Goal: Task Accomplishment & Management: Manage account settings

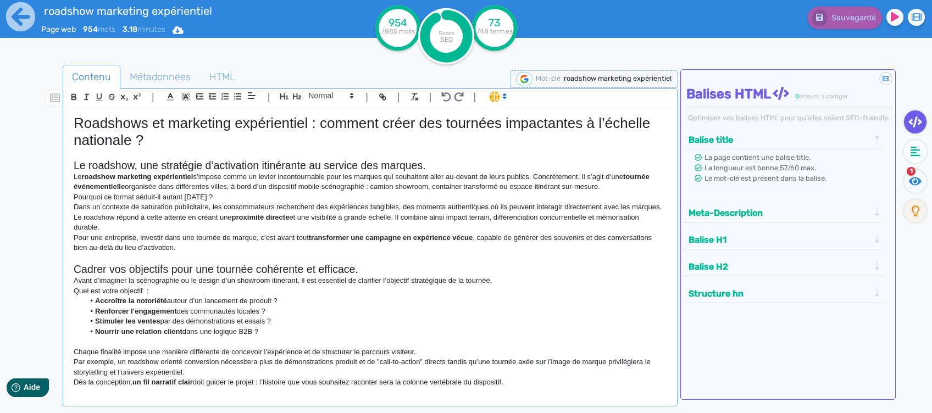
scroll to position [4, 0]
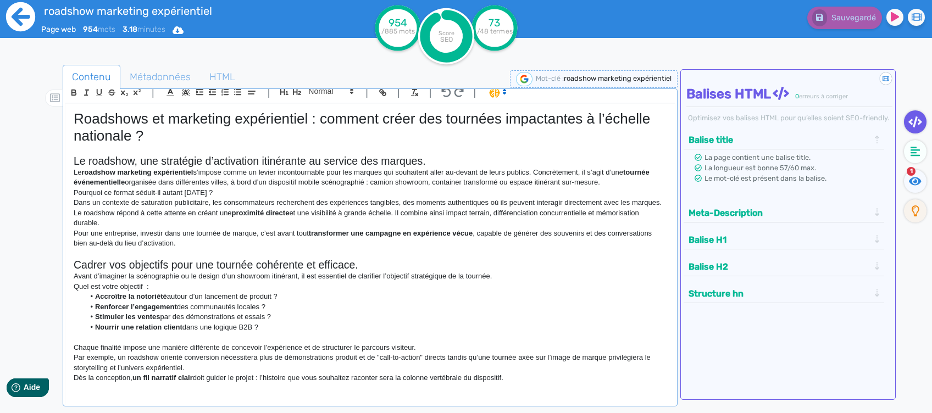
drag, startPoint x: 0, startPoint y: 0, endPoint x: 9, endPoint y: 17, distance: 19.4
click at [9, 17] on icon at bounding box center [20, 16] width 29 height 29
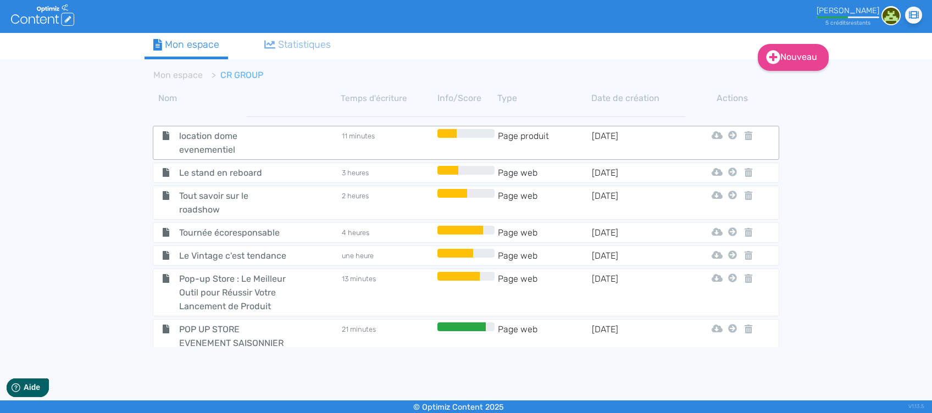
scroll to position [277, 0]
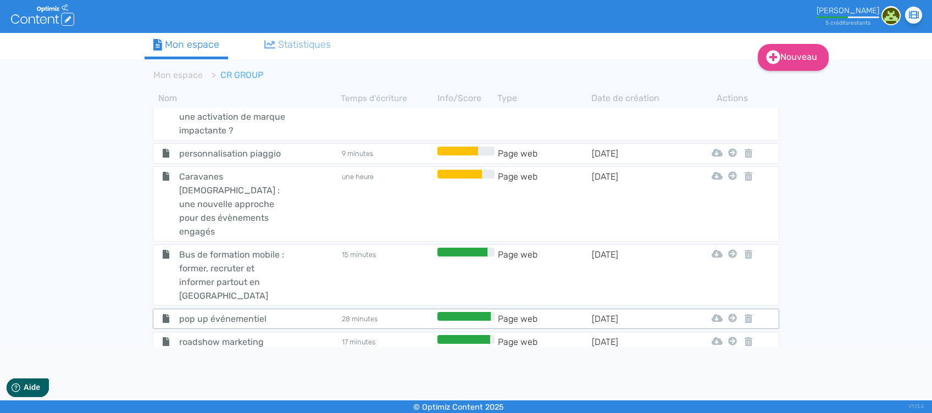
click at [515, 312] on td "Page web" at bounding box center [545, 319] width 94 height 14
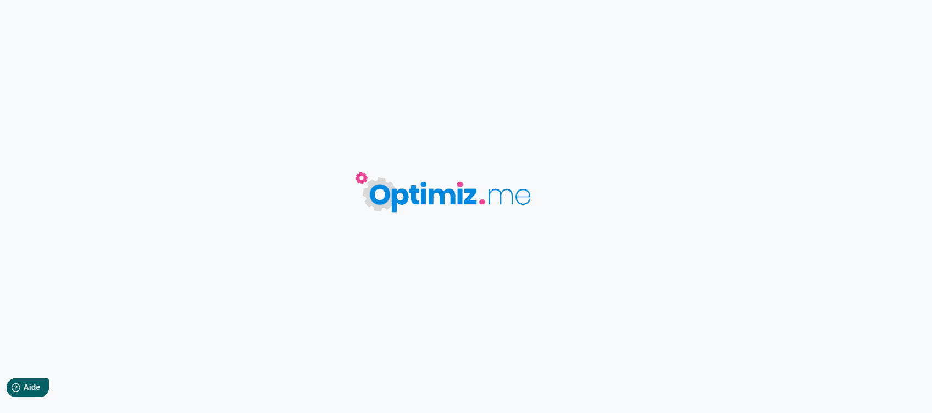
type input "pop up événementiel"
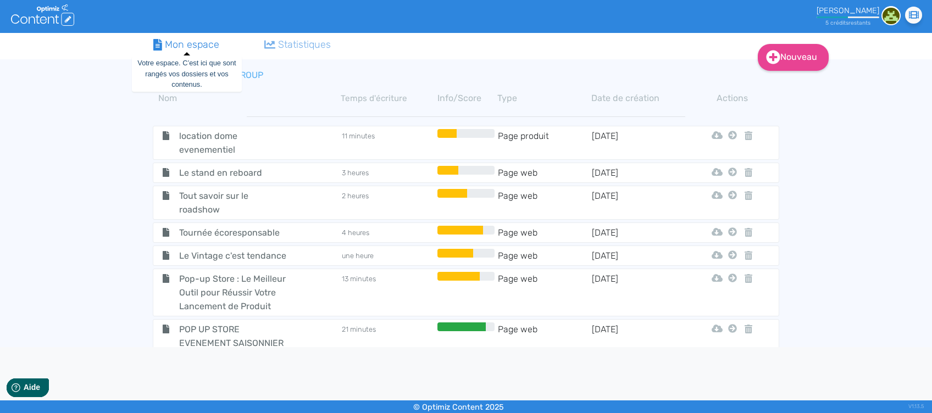
click at [161, 45] on icon at bounding box center [157, 45] width 9 height 12
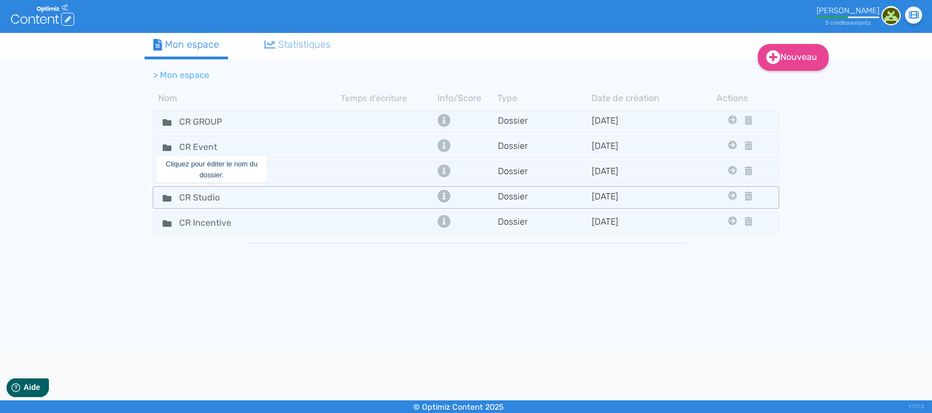
click at [346, 191] on td at bounding box center [388, 198] width 94 height 16
click at [307, 194] on div "CR Studio" at bounding box center [247, 198] width 186 height 16
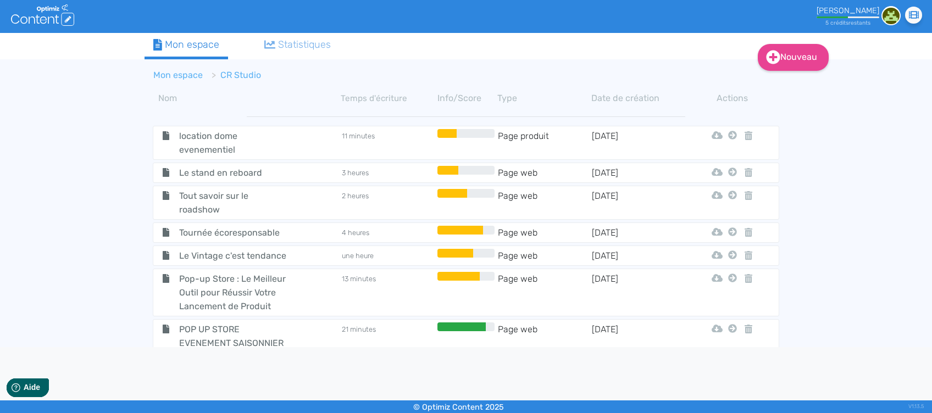
click at [189, 73] on link "Mon espace" at bounding box center [177, 75] width 49 height 10
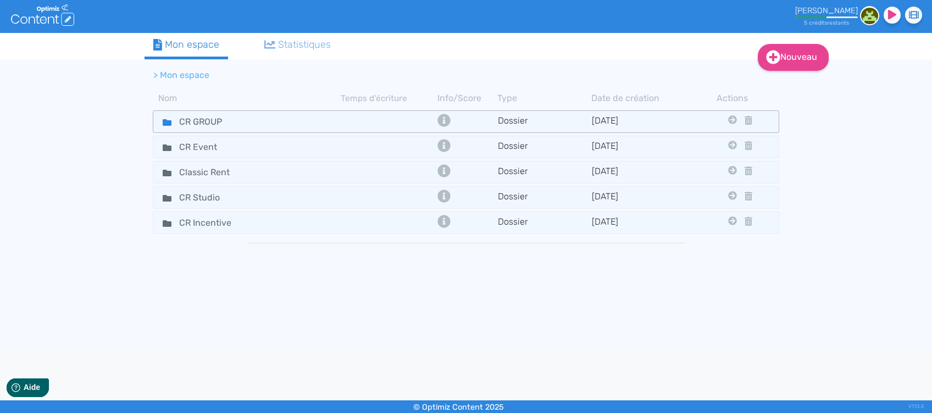
click at [299, 119] on div "CR GROUP" at bounding box center [247, 122] width 186 height 16
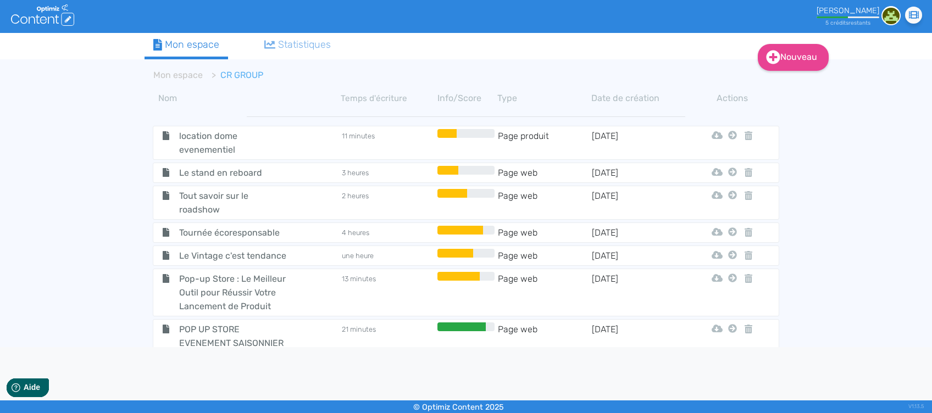
click at [654, 96] on th "Date de création" at bounding box center [639, 98] width 94 height 13
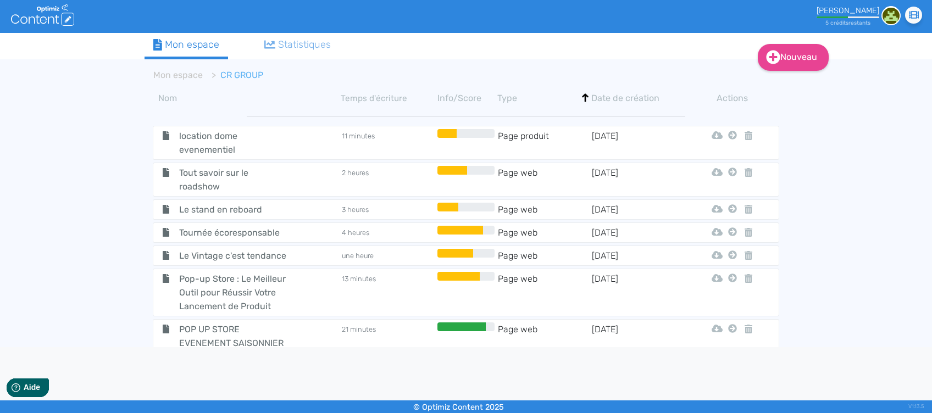
click at [603, 97] on th "Date de création" at bounding box center [639, 98] width 94 height 13
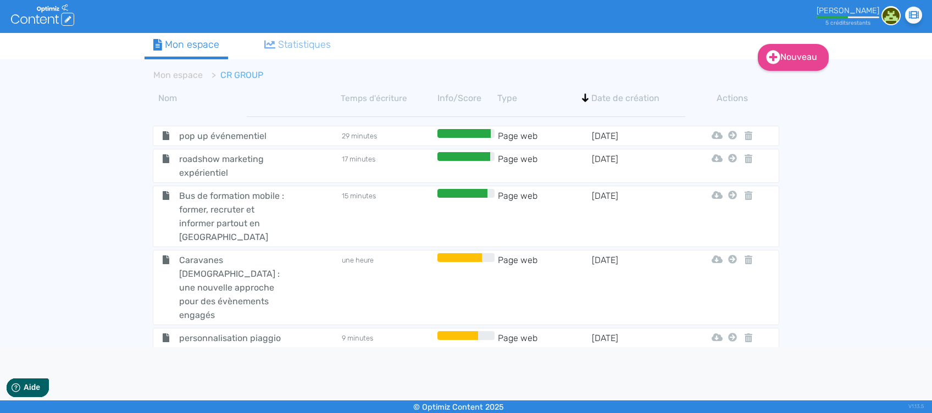
click at [880, 15] on div "[PERSON_NAME] 5 crédit s restant s" at bounding box center [859, 16] width 84 height 20
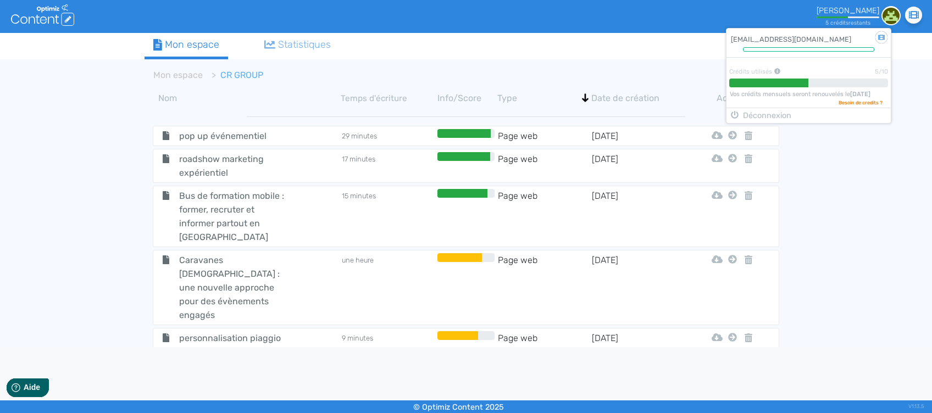
click at [888, 18] on img at bounding box center [891, 15] width 19 height 19
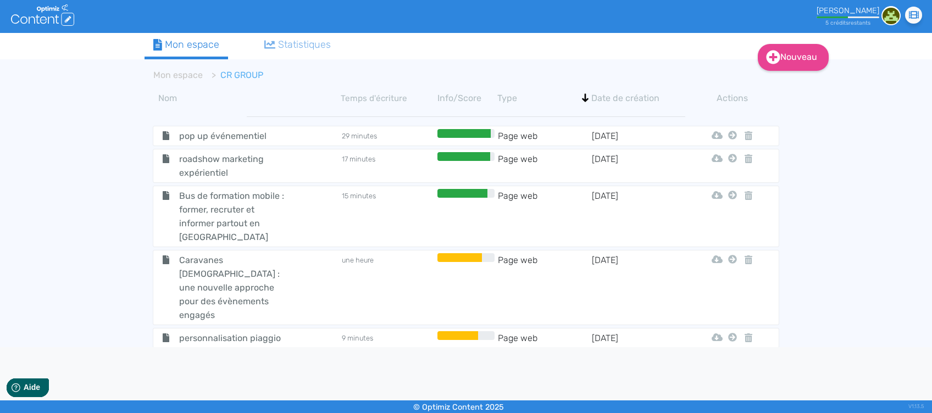
click at [892, 16] on img at bounding box center [891, 15] width 19 height 19
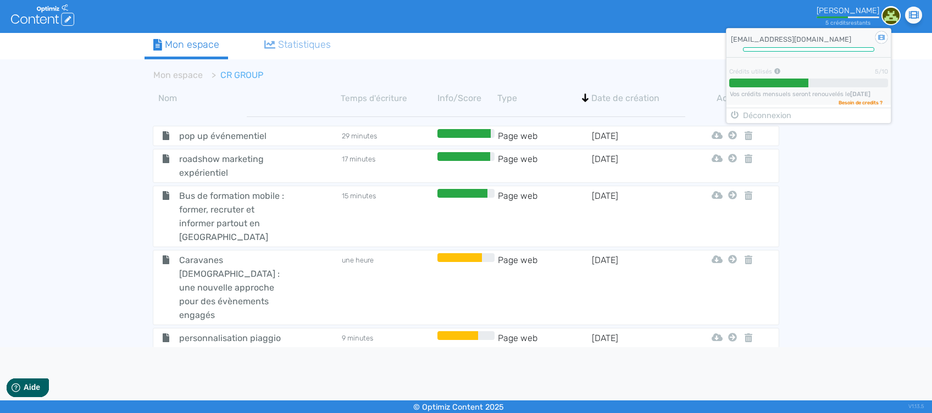
click at [811, 45] on div "[EMAIL_ADDRESS][DOMAIN_NAME]" at bounding box center [809, 38] width 164 height 19
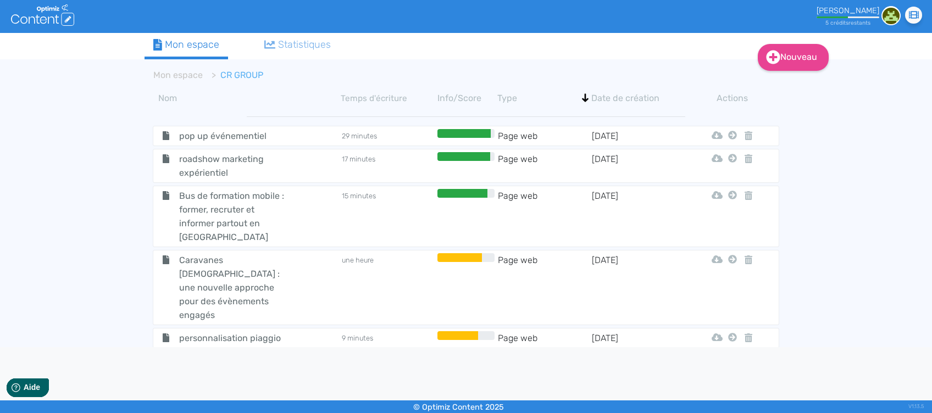
click at [886, 16] on img at bounding box center [891, 15] width 19 height 19
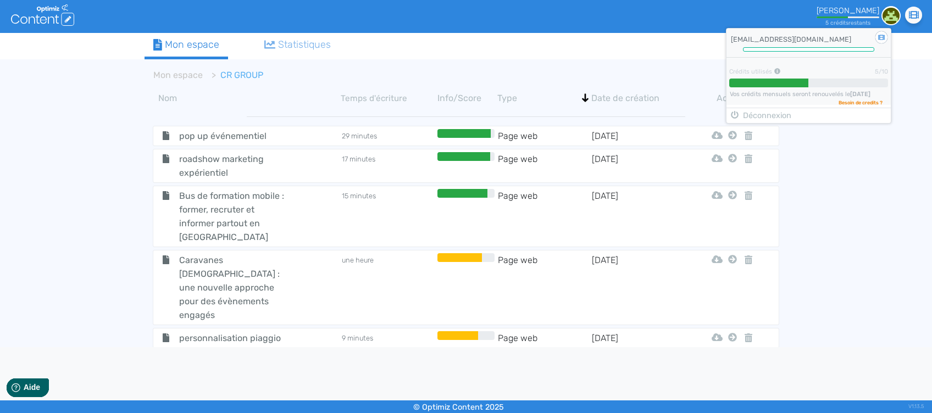
click at [802, 37] on div "[EMAIL_ADDRESS][DOMAIN_NAME]" at bounding box center [809, 38] width 164 height 19
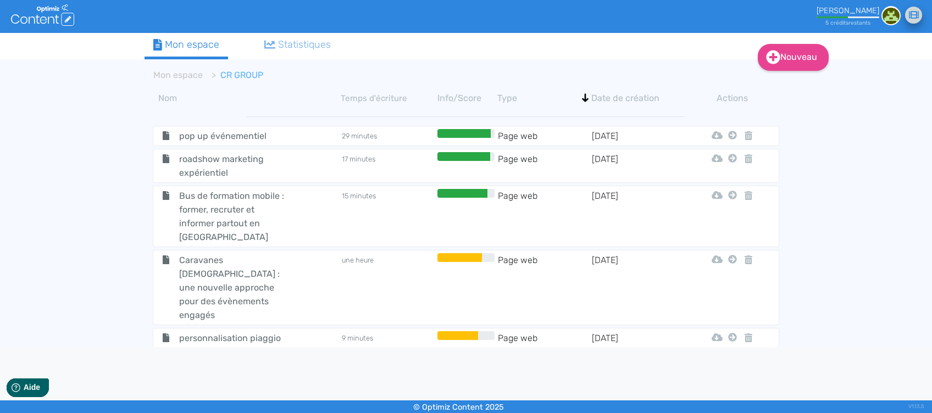
click at [914, 13] on icon at bounding box center [914, 15] width 10 height 10
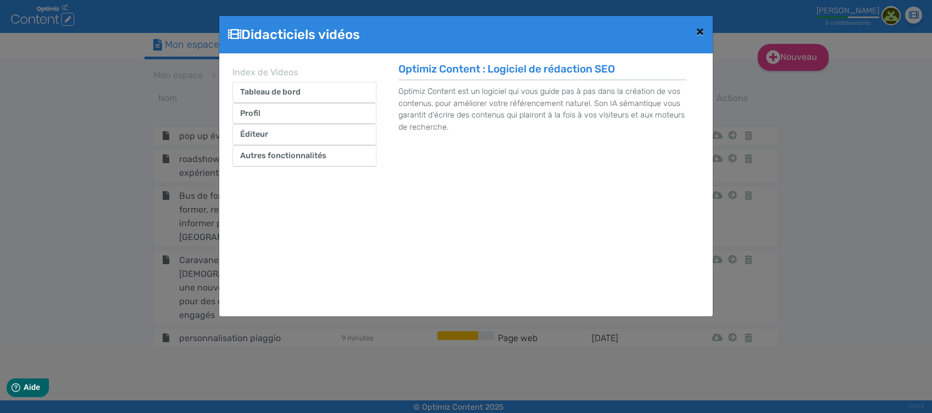
click at [704, 29] on span "×" at bounding box center [701, 31] width 8 height 15
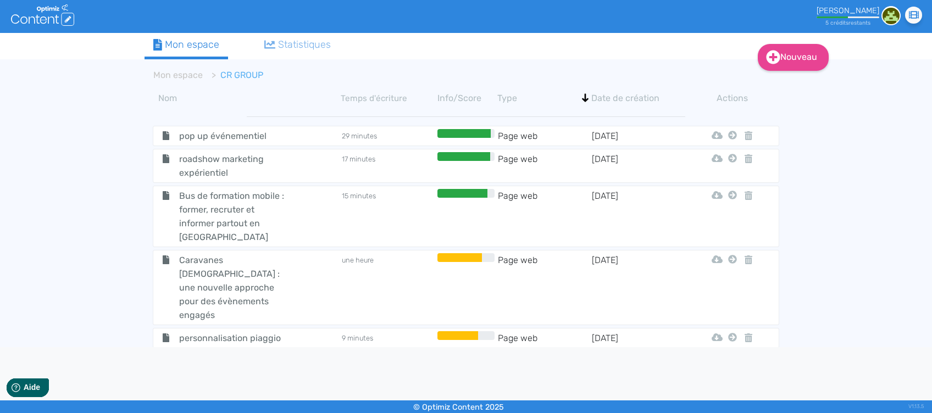
click at [847, 9] on div "[PERSON_NAME]" at bounding box center [848, 10] width 63 height 9
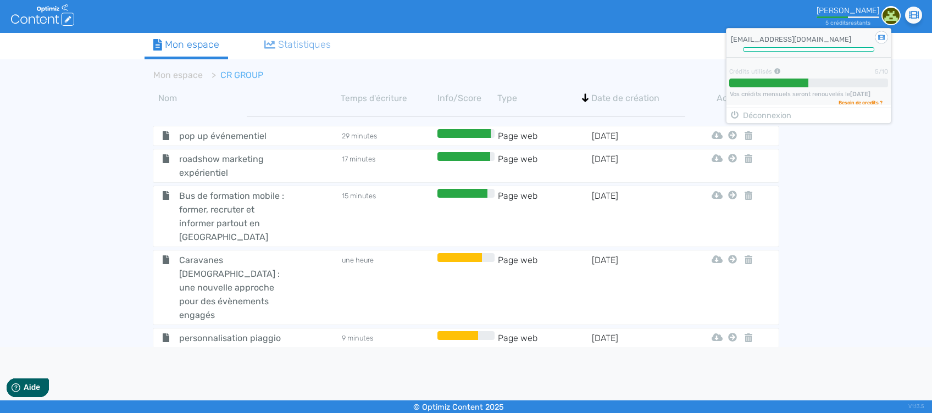
click at [815, 44] on div "[EMAIL_ADDRESS][DOMAIN_NAME]" at bounding box center [809, 38] width 164 height 19
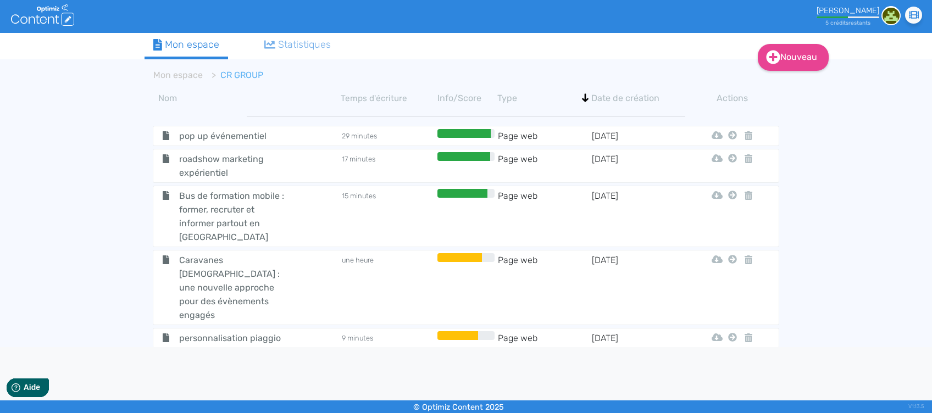
click at [843, 9] on div "[PERSON_NAME]" at bounding box center [848, 10] width 63 height 9
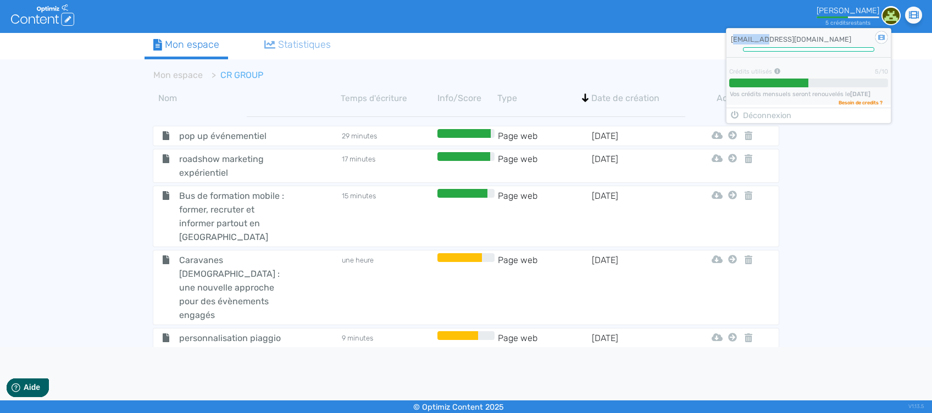
drag, startPoint x: 893, startPoint y: 35, endPoint x: 767, endPoint y: 45, distance: 126.3
click at [767, 45] on div "Didacticiel : Le profil [EMAIL_ADDRESS][DOMAIN_NAME] Crédits utilisés 5/10 Vos …" at bounding box center [809, 67] width 164 height 76
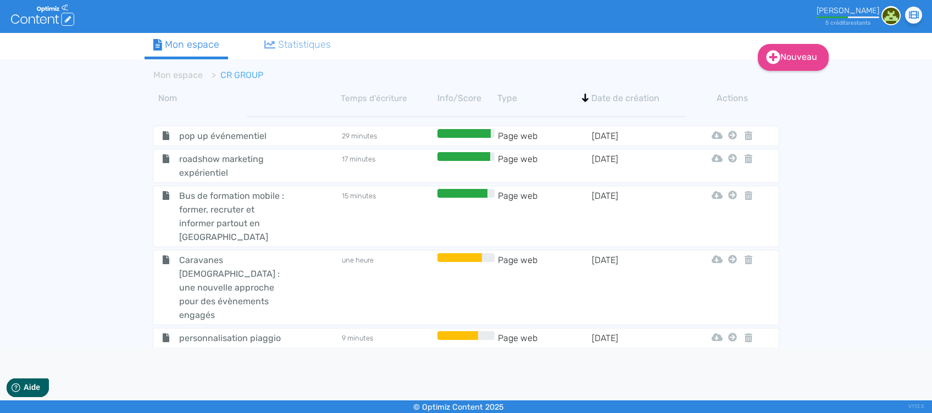
drag, startPoint x: 767, startPoint y: 45, endPoint x: 774, endPoint y: 40, distance: 7.9
click at [774, 40] on tabset "Mon espace Statistiques Mon espace CR GROUP Nom Temps d'écriture Info/Score Typ…" at bounding box center [466, 204] width 643 height 343
click at [853, 23] on small "5 crédit s restant s" at bounding box center [848, 22] width 45 height 7
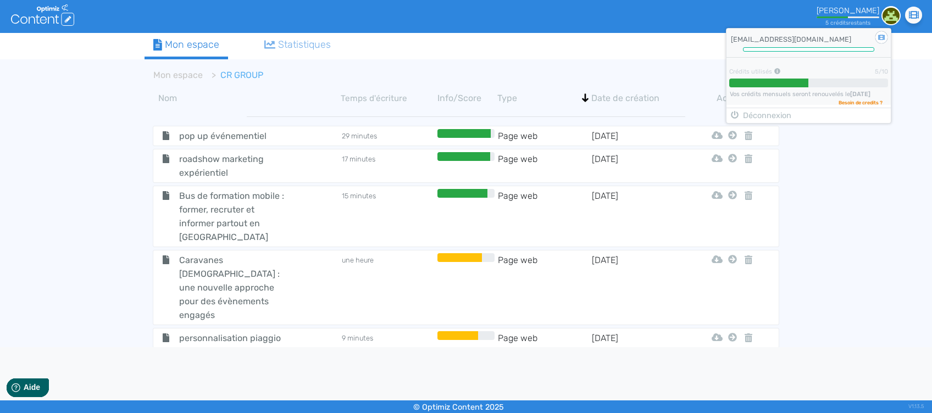
click at [801, 41] on div "[EMAIL_ADDRESS][DOMAIN_NAME]" at bounding box center [809, 38] width 164 height 19
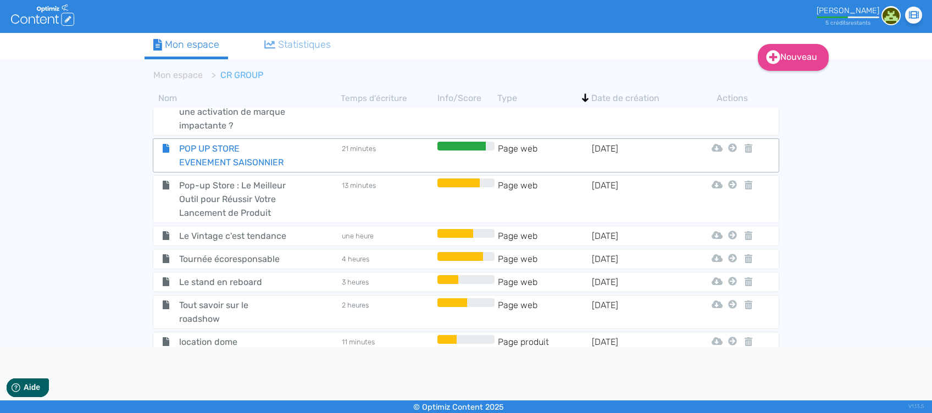
scroll to position [57, 0]
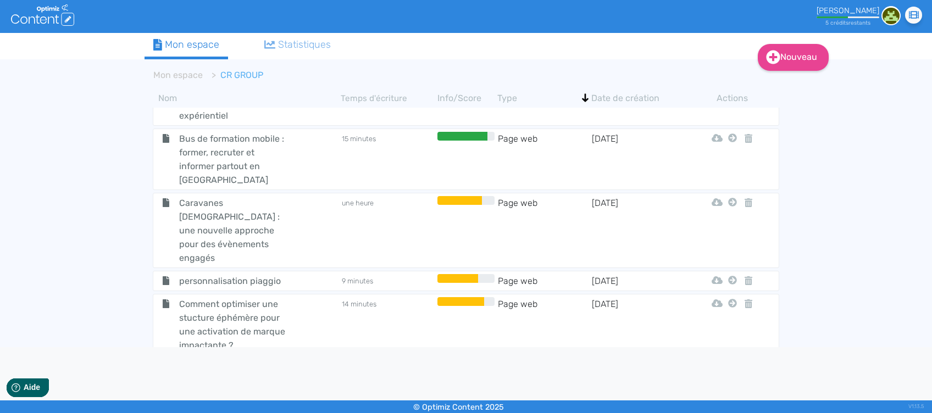
click at [65, 13] on icon ".cls-1 { fill: #fff; } logos_optimized_solutions" at bounding box center [42, 14] width 63 height 21
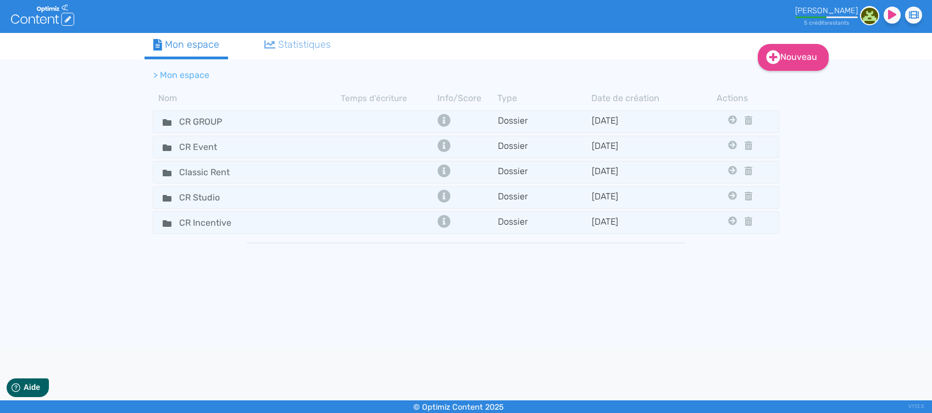
click at [874, 13] on img at bounding box center [869, 15] width 19 height 19
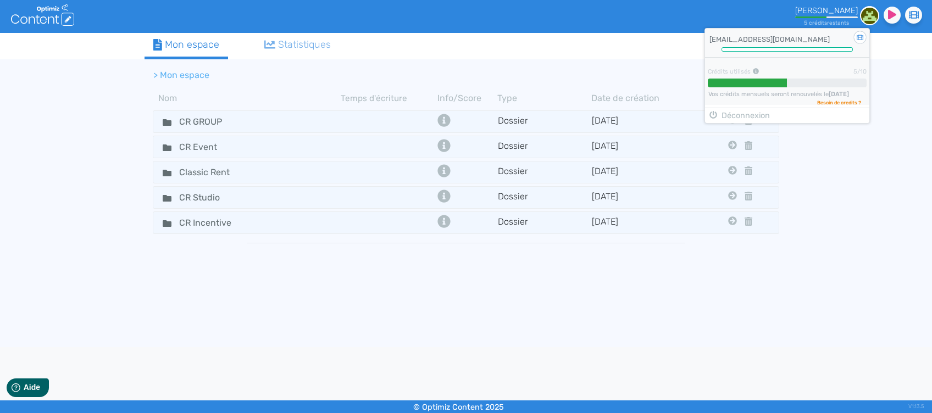
click at [801, 40] on div "[EMAIL_ADDRESS][DOMAIN_NAME]" at bounding box center [787, 38] width 164 height 19
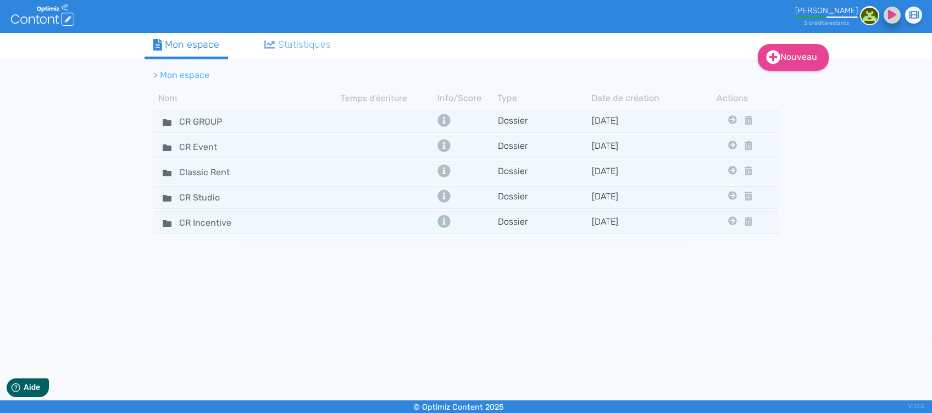
click at [897, 14] on fa-icon at bounding box center [892, 15] width 17 height 17
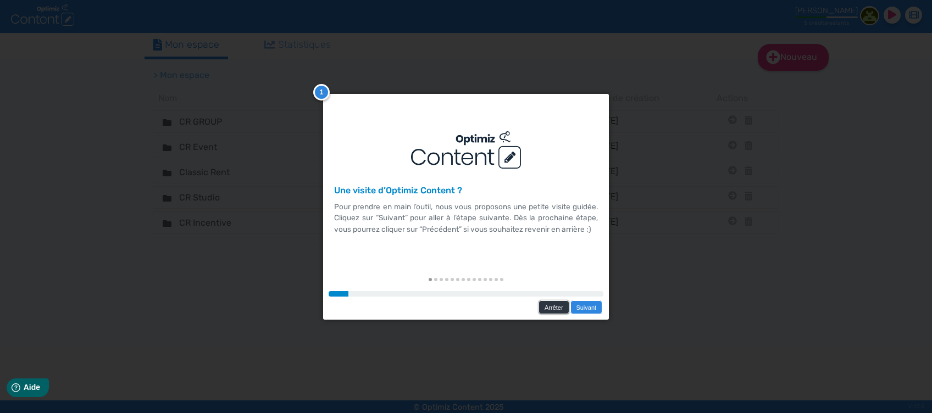
click at [560, 308] on link "Arrêter" at bounding box center [554, 308] width 30 height 14
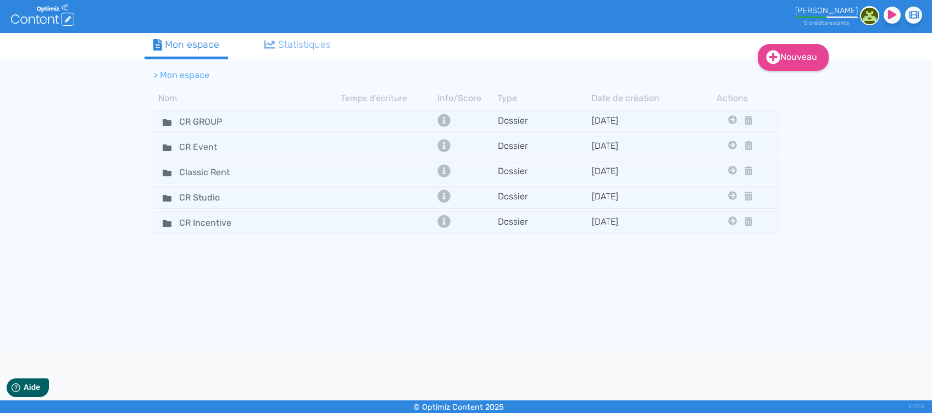
click at [873, 7] on img at bounding box center [869, 15] width 19 height 19
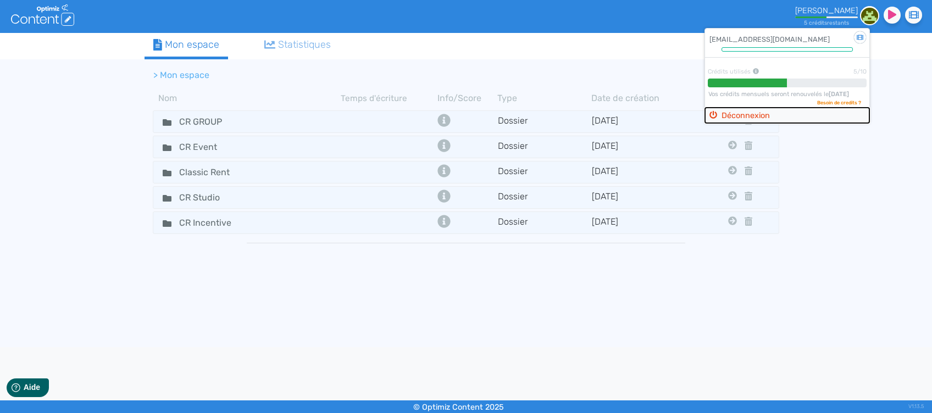
click at [793, 118] on button "Déconnexion" at bounding box center [787, 115] width 164 height 16
